Goal: Task Accomplishment & Management: Manage account settings

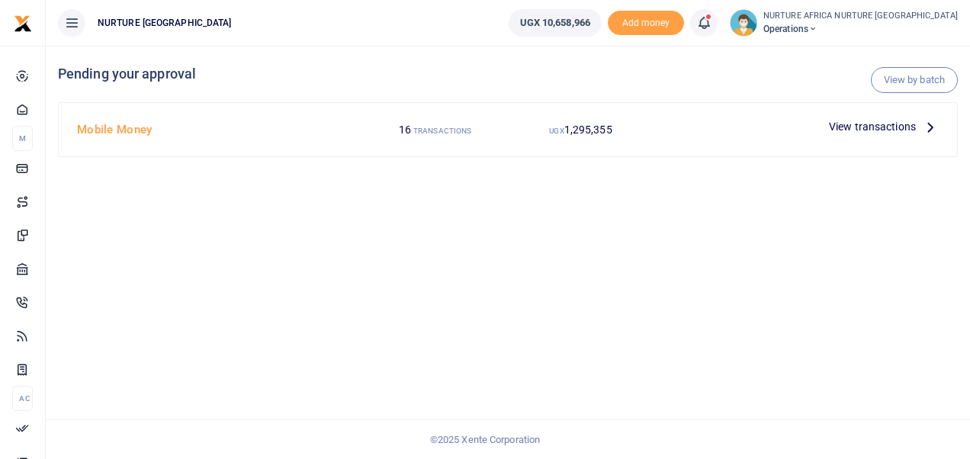
click at [878, 117] on div "View transactions" at bounding box center [884, 126] width 122 height 23
click at [875, 130] on span "View transactions" at bounding box center [872, 126] width 87 height 17
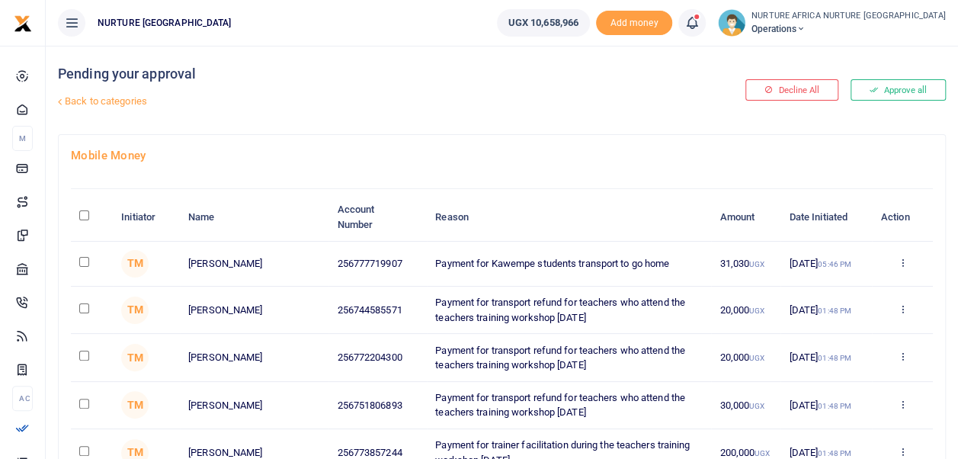
click at [79, 261] on input "checkbox" at bounding box center [84, 262] width 10 height 10
checkbox input "true"
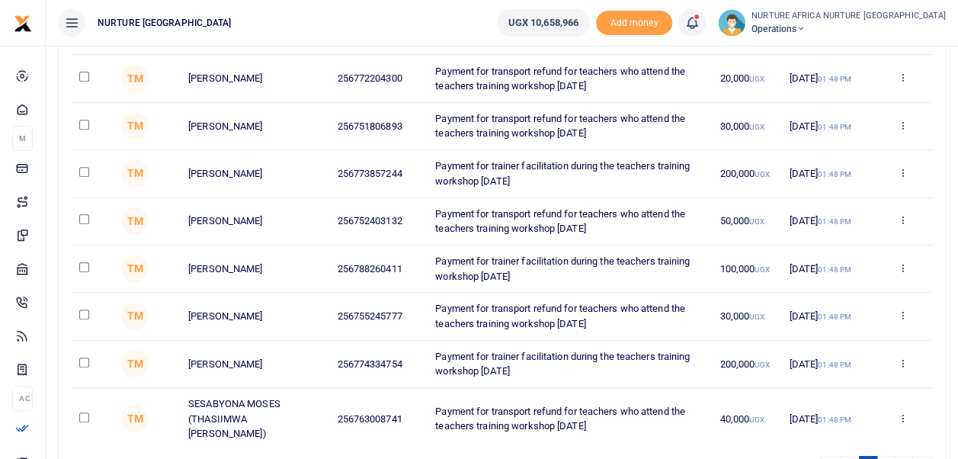
scroll to position [379, 0]
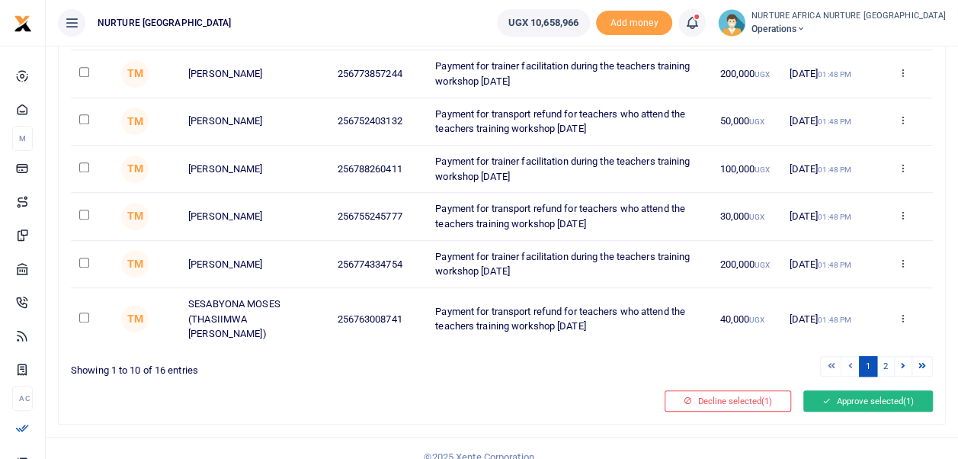
click at [861, 390] on button "Approve selected (1)" at bounding box center [869, 400] width 130 height 21
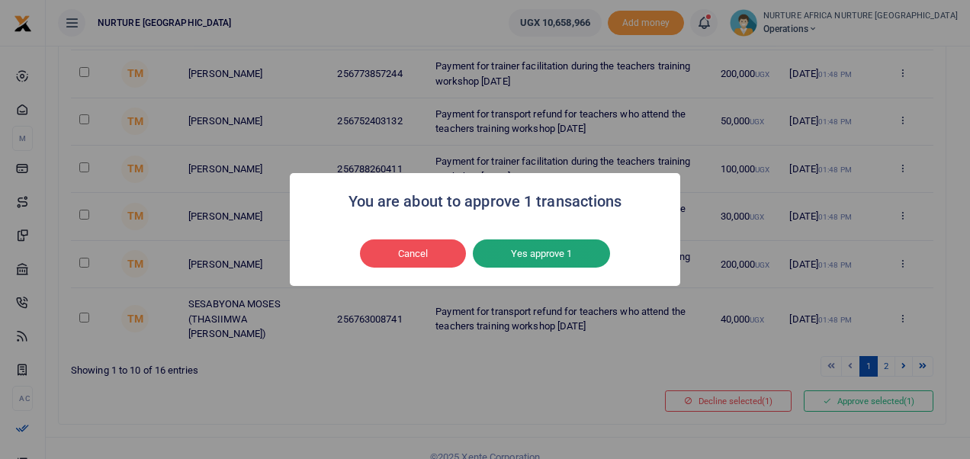
click at [528, 247] on button "Yes approve 1" at bounding box center [541, 253] width 137 height 29
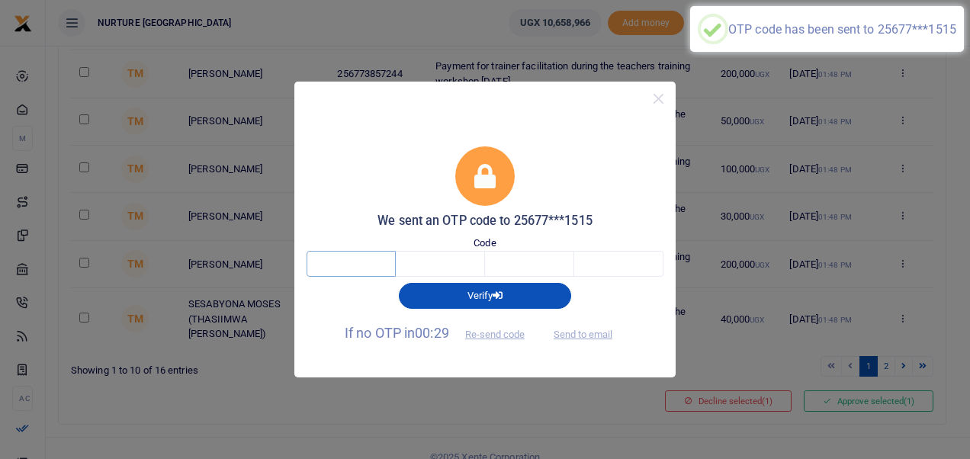
click at [371, 271] on input "text" at bounding box center [350, 264] width 89 height 26
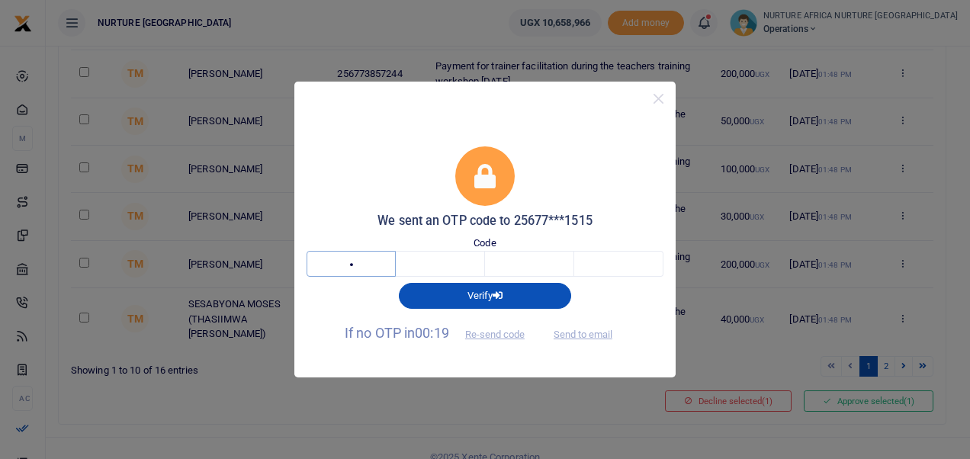
type input "2"
type input "9"
type input "4"
